Goal: Find contact information: Find contact information

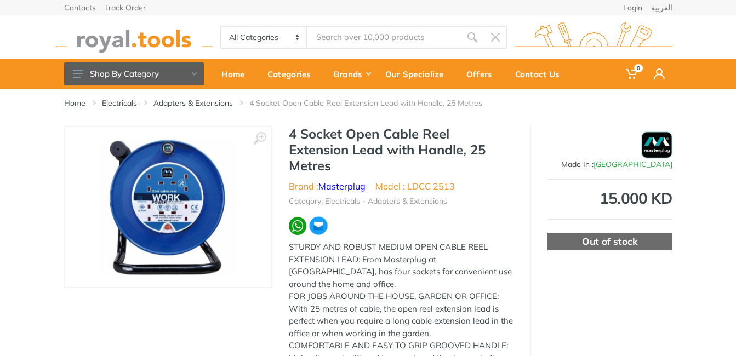
drag, startPoint x: 294, startPoint y: 129, endPoint x: 337, endPoint y: 162, distance: 54.4
click at [337, 162] on h1 "4 Socket Open Cable Reel Extension Lead with Handle, 25 Metres" at bounding box center [401, 149] width 225 height 47
drag, startPoint x: 337, startPoint y: 162, endPoint x: 295, endPoint y: 131, distance: 52.5
click at [295, 131] on h1 "4 Socket Open Cable Reel Extension Lead with Handle, 25 Metres" at bounding box center [401, 149] width 225 height 47
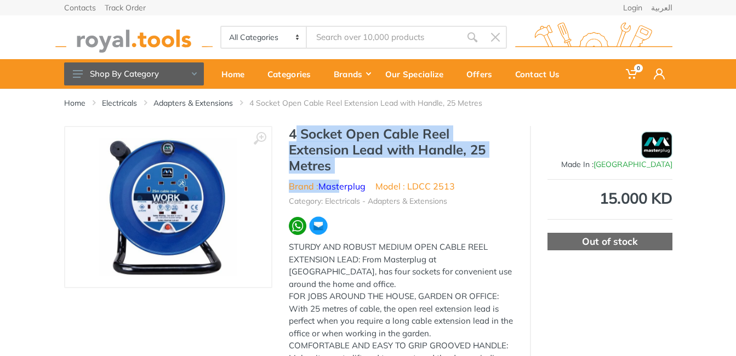
drag, startPoint x: 292, startPoint y: 131, endPoint x: 340, endPoint y: 174, distance: 64.4
click at [340, 174] on div "4 Socket Open Cable Reel Extension Lead with Handle, 25 Metres Brand : Masterpl…" at bounding box center [401, 316] width 258 height 381
click at [542, 77] on div "Contact Us" at bounding box center [540, 73] width 67 height 23
